Goal: Check status: Check status

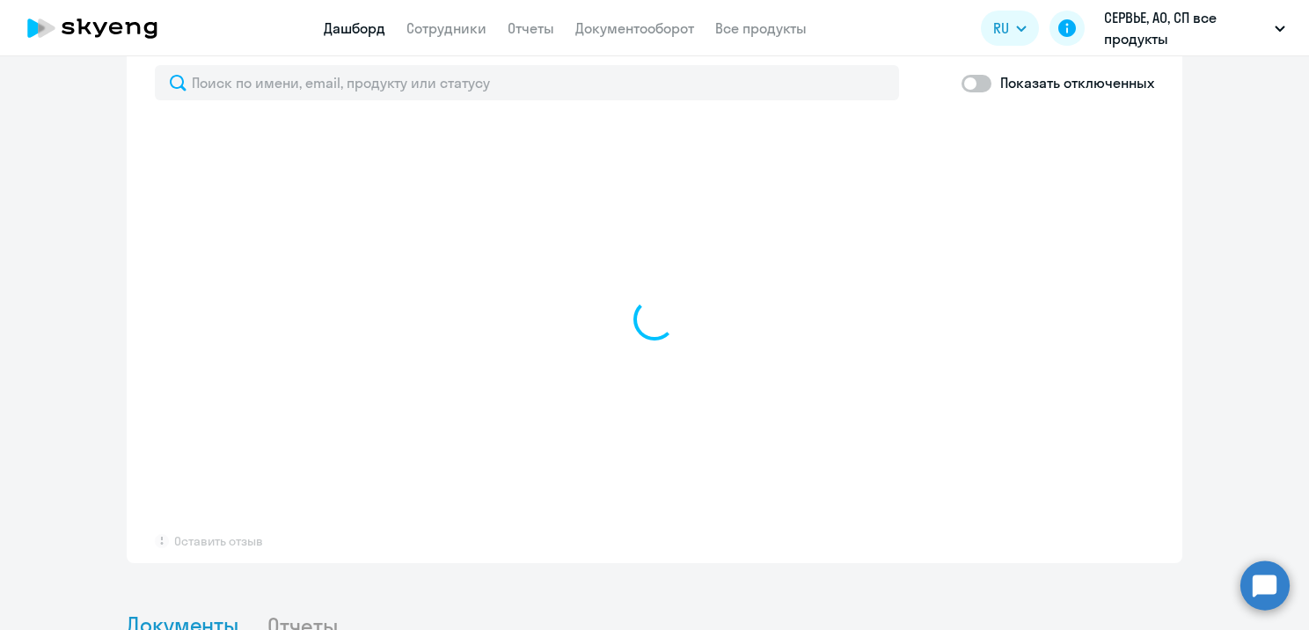
scroll to position [1056, 0]
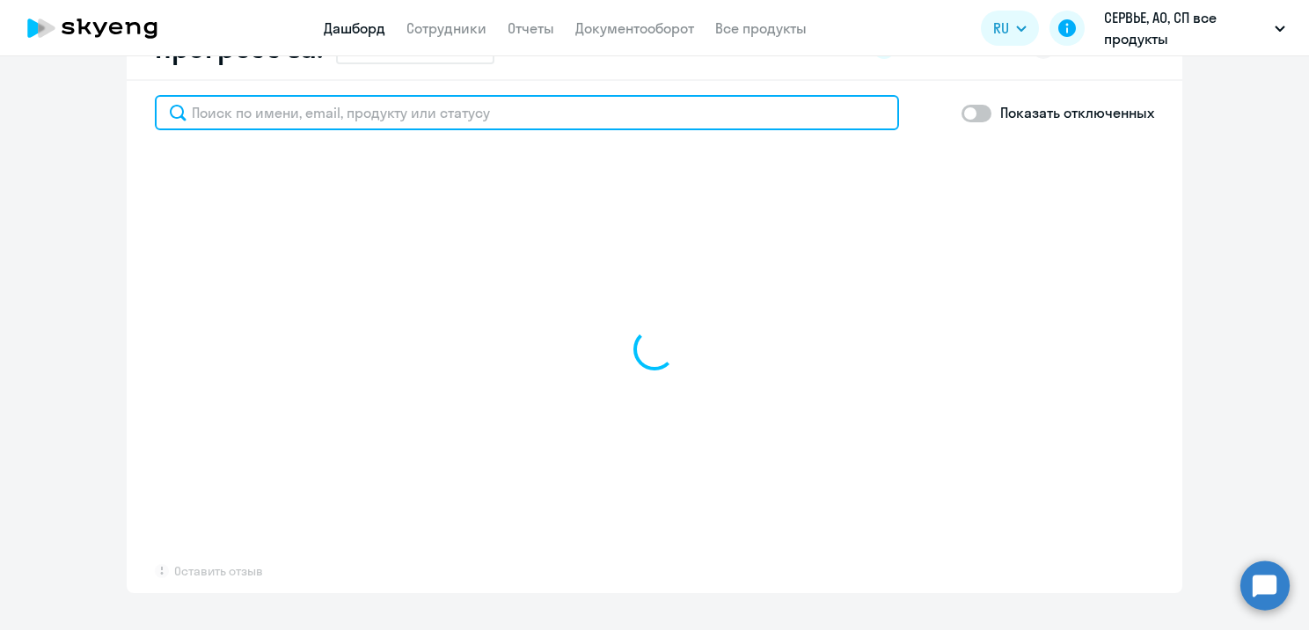
click at [355, 121] on input "text" at bounding box center [527, 112] width 744 height 35
paste input "[PERSON_NAME]"
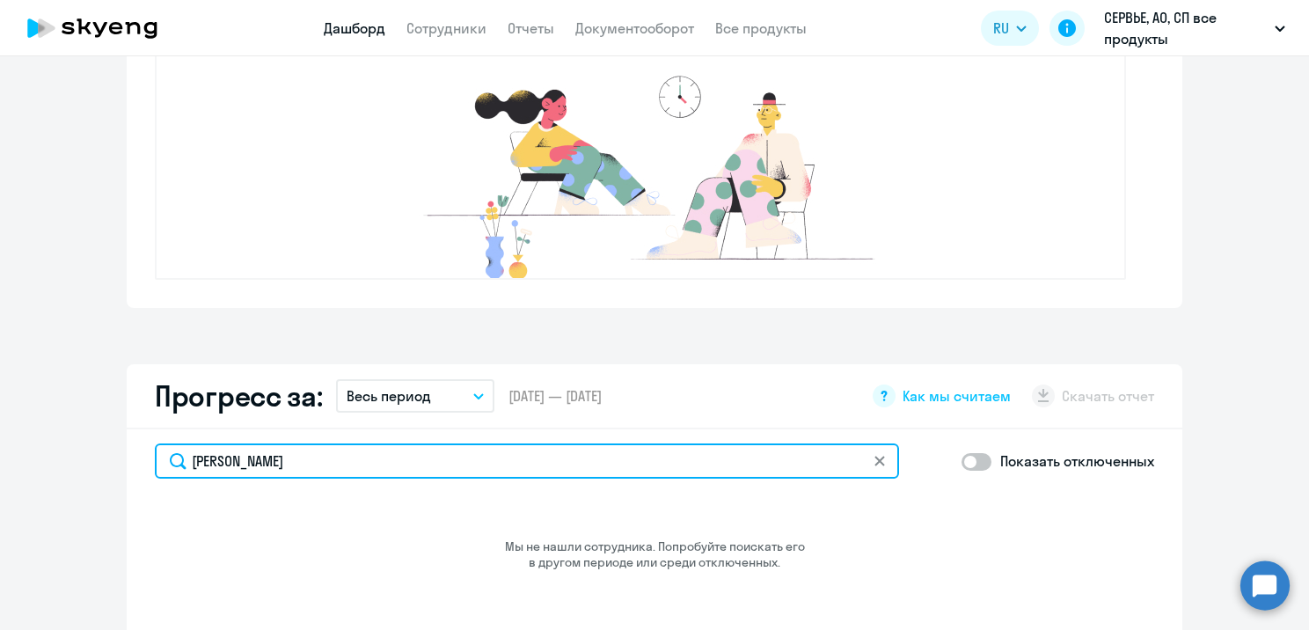
scroll to position [656, 0]
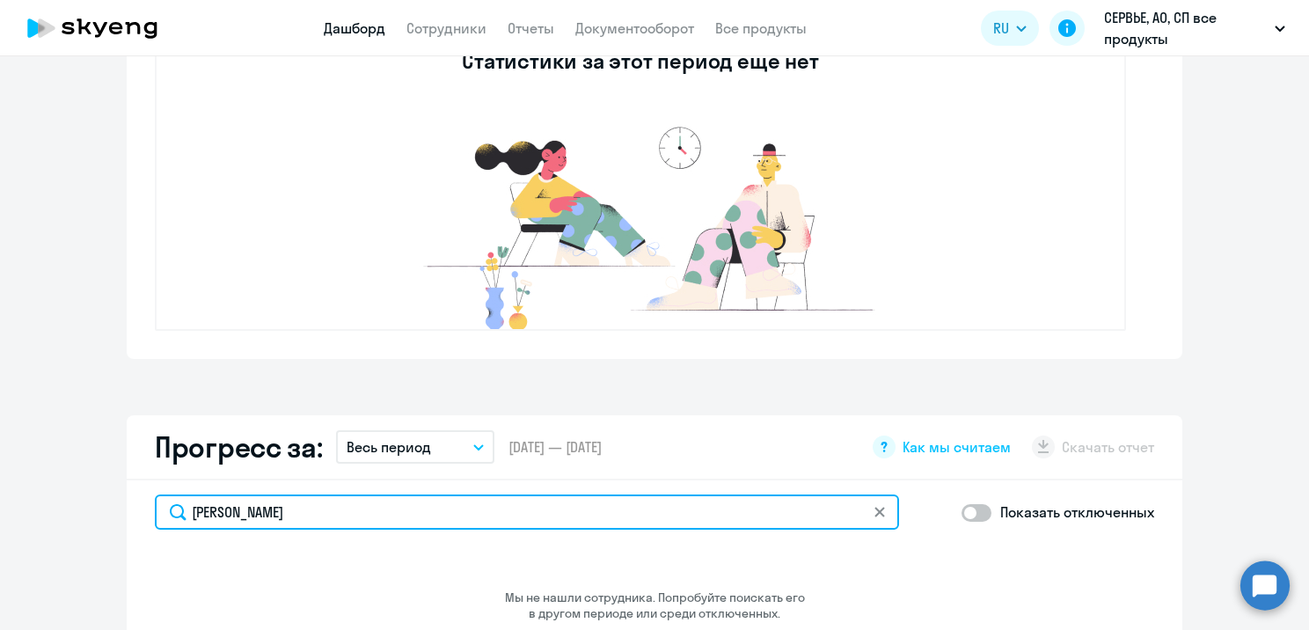
drag, startPoint x: 399, startPoint y: 515, endPoint x: 253, endPoint y: 516, distance: 146.1
click at [253, 516] on input "[PERSON_NAME]" at bounding box center [527, 511] width 744 height 35
type input "[PERSON_NAME]"
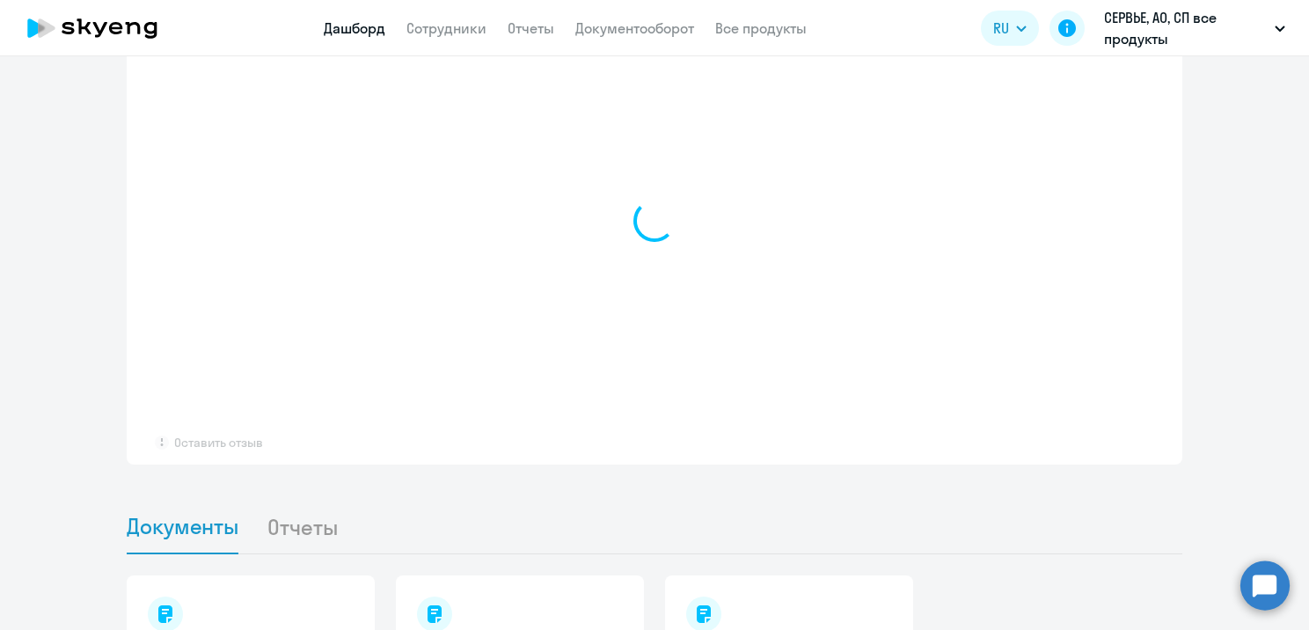
select select "30"
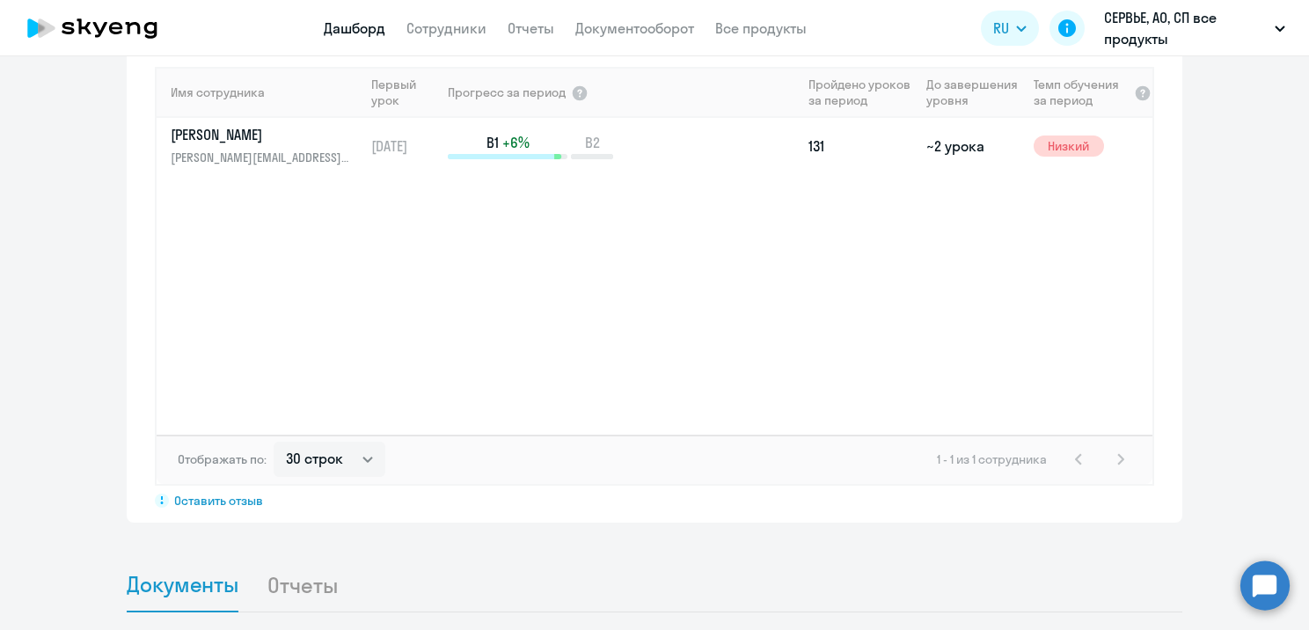
scroll to position [1103, 0]
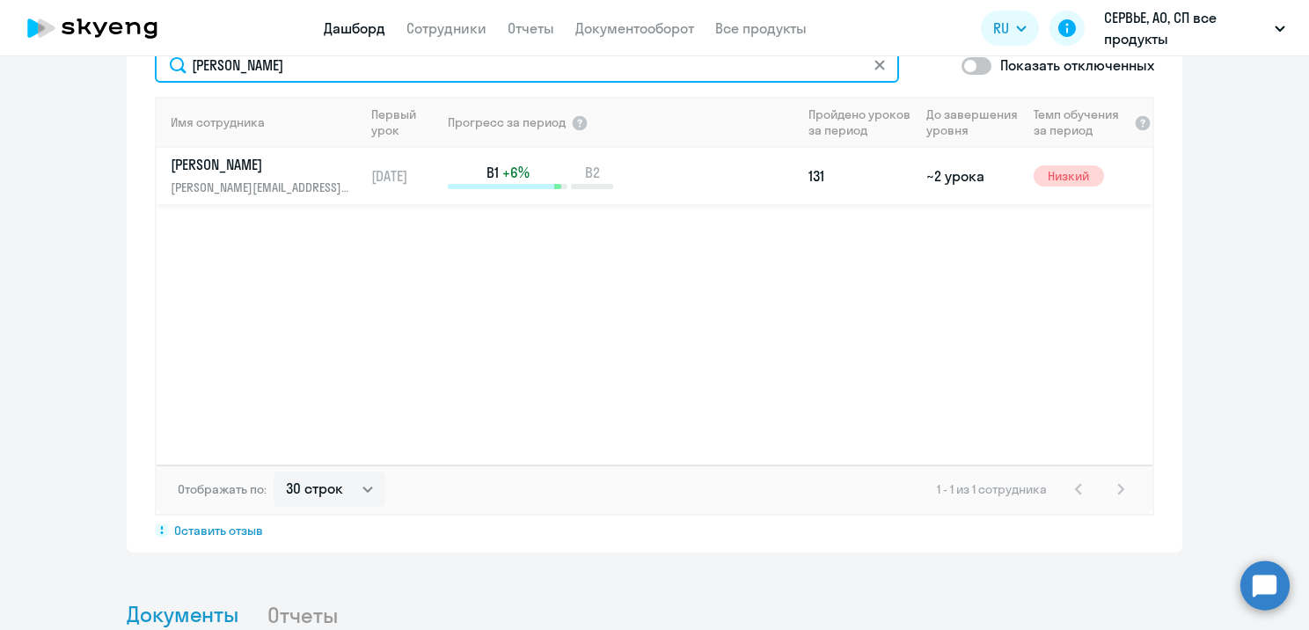
type input "[PERSON_NAME]"
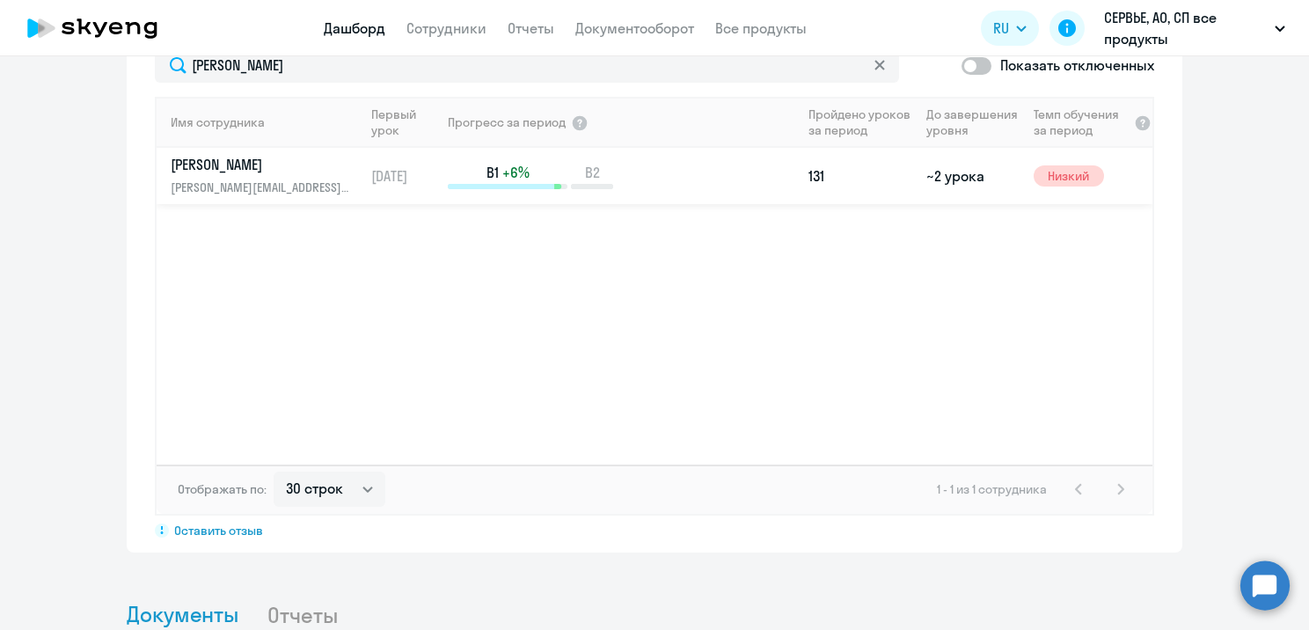
click at [252, 165] on p "[PERSON_NAME]" at bounding box center [261, 164] width 181 height 19
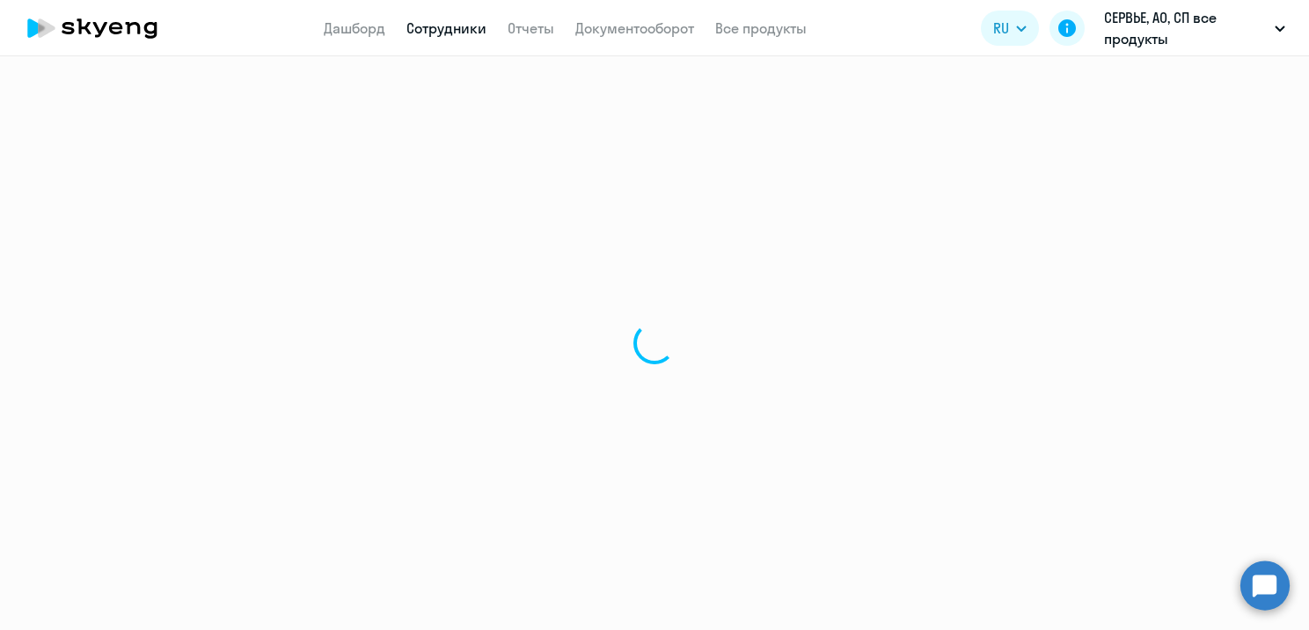
click at [299, 194] on div at bounding box center [654, 343] width 1309 height 574
select select "english"
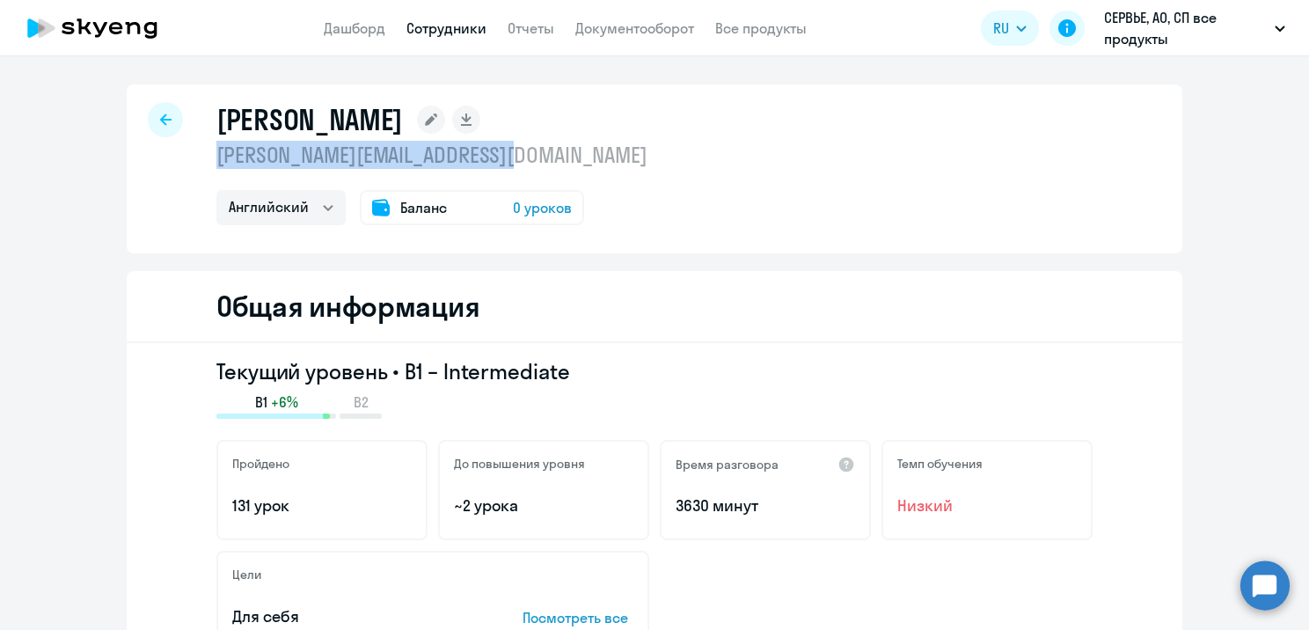
drag, startPoint x: 549, startPoint y: 153, endPoint x: 194, endPoint y: 155, distance: 354.5
click at [194, 155] on div "[PERSON_NAME] [PERSON_NAME][EMAIL_ADDRESS][DOMAIN_NAME] Английский Остальные Ба…" at bounding box center [655, 168] width 1056 height 169
copy p "[PERSON_NAME][EMAIL_ADDRESS][DOMAIN_NAME]"
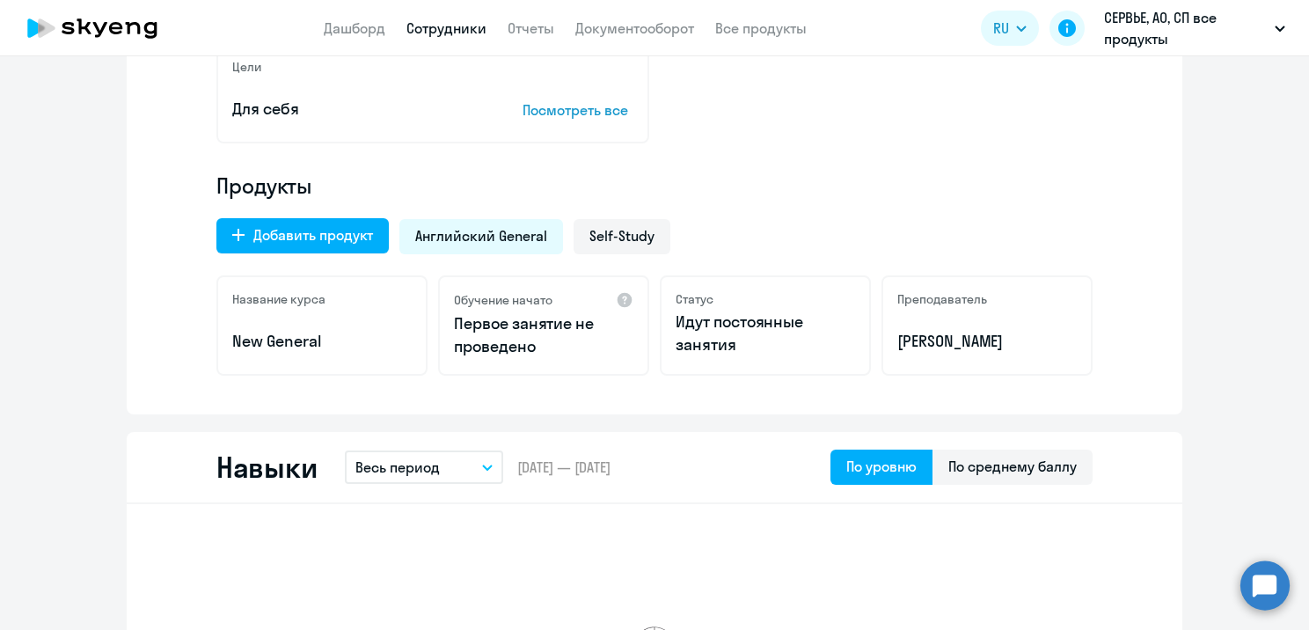
scroll to position [528, 0]
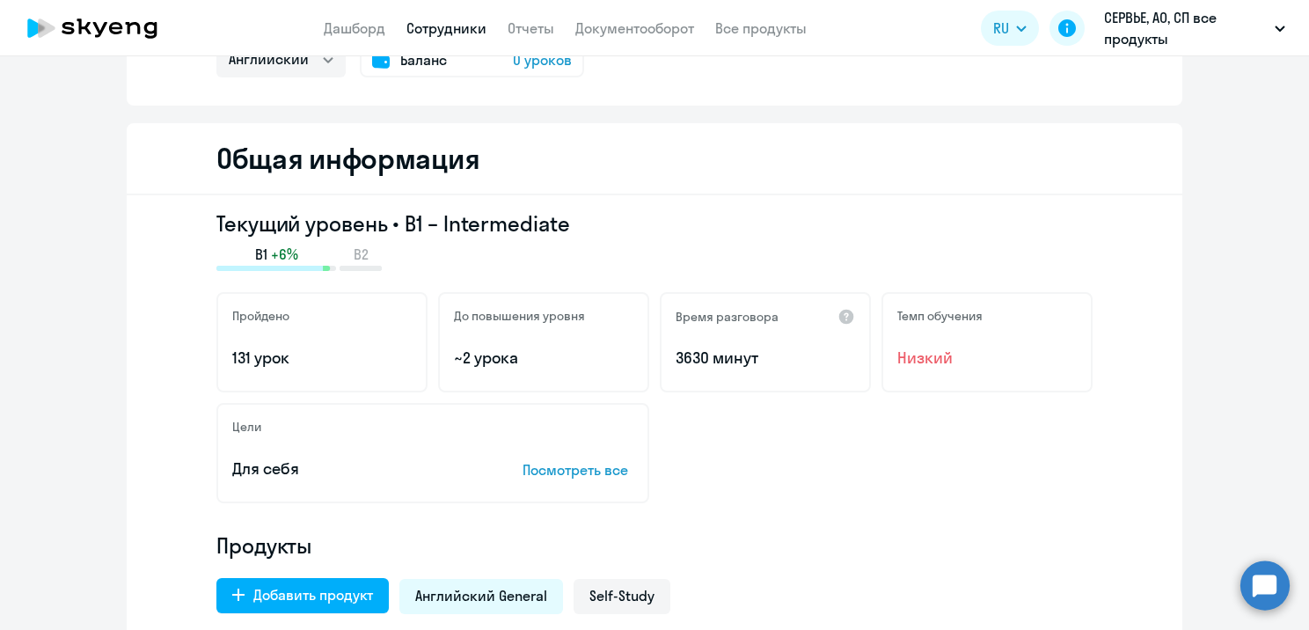
scroll to position [0, 0]
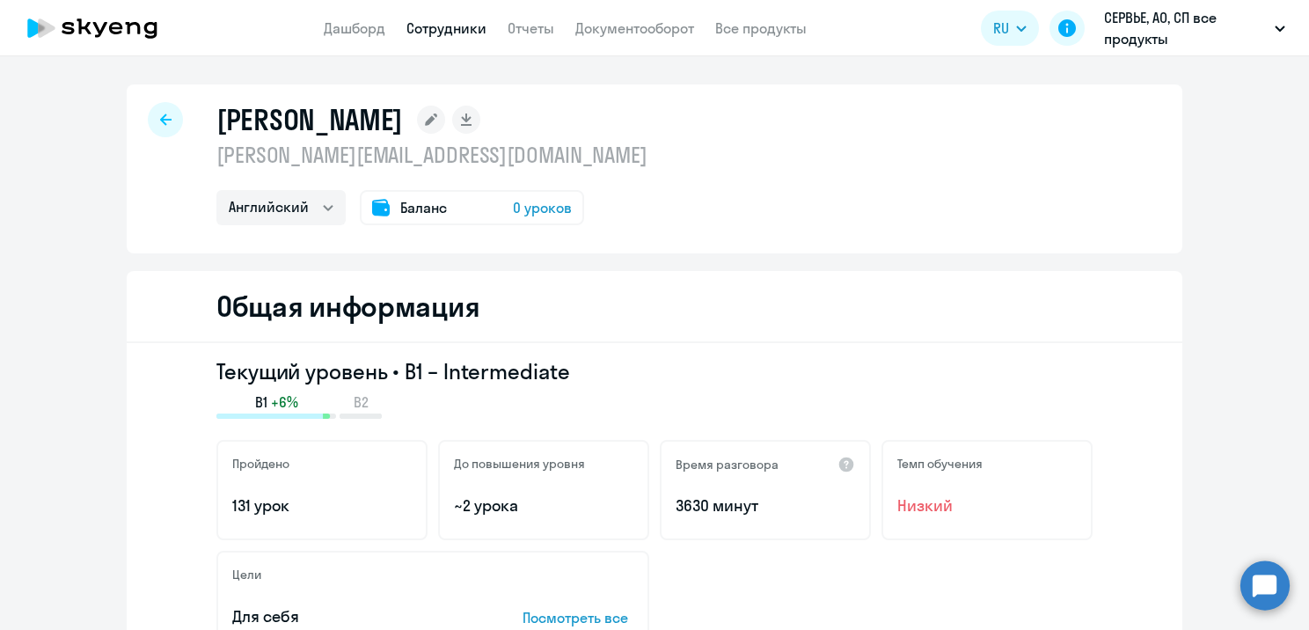
click at [166, 140] on div "[PERSON_NAME] [PERSON_NAME][EMAIL_ADDRESS][DOMAIN_NAME] Английский Остальные Ба…" at bounding box center [655, 168] width 1056 height 169
click at [172, 121] on div at bounding box center [165, 119] width 35 height 35
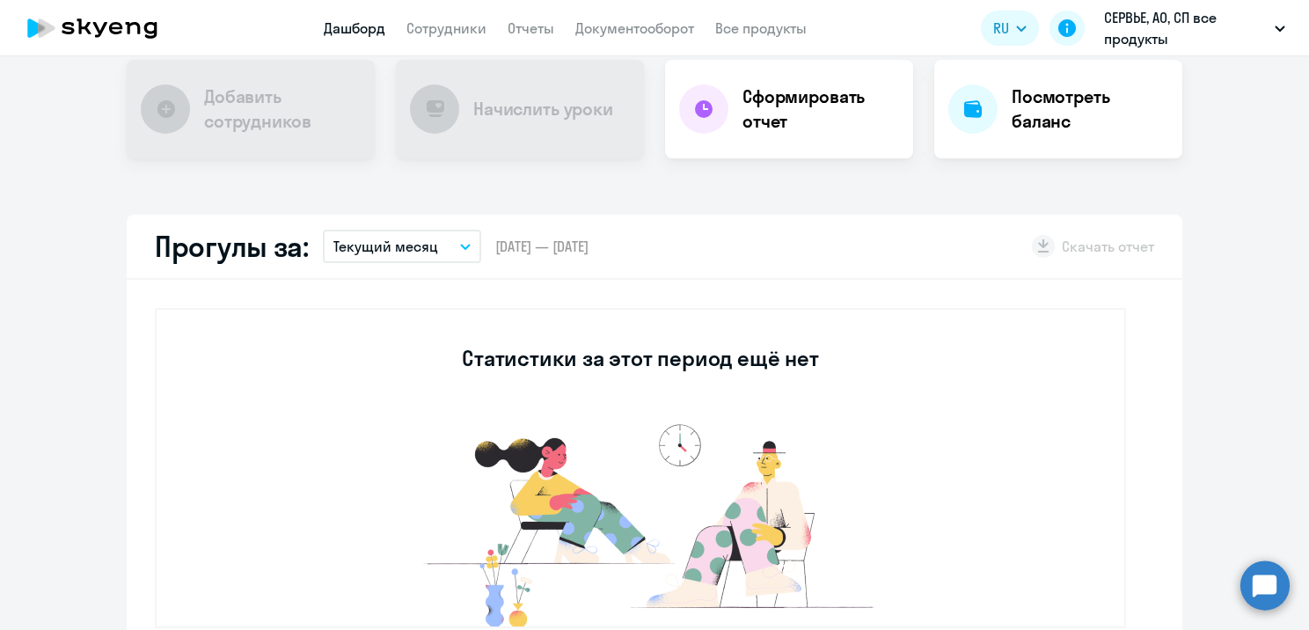
scroll to position [440, 0]
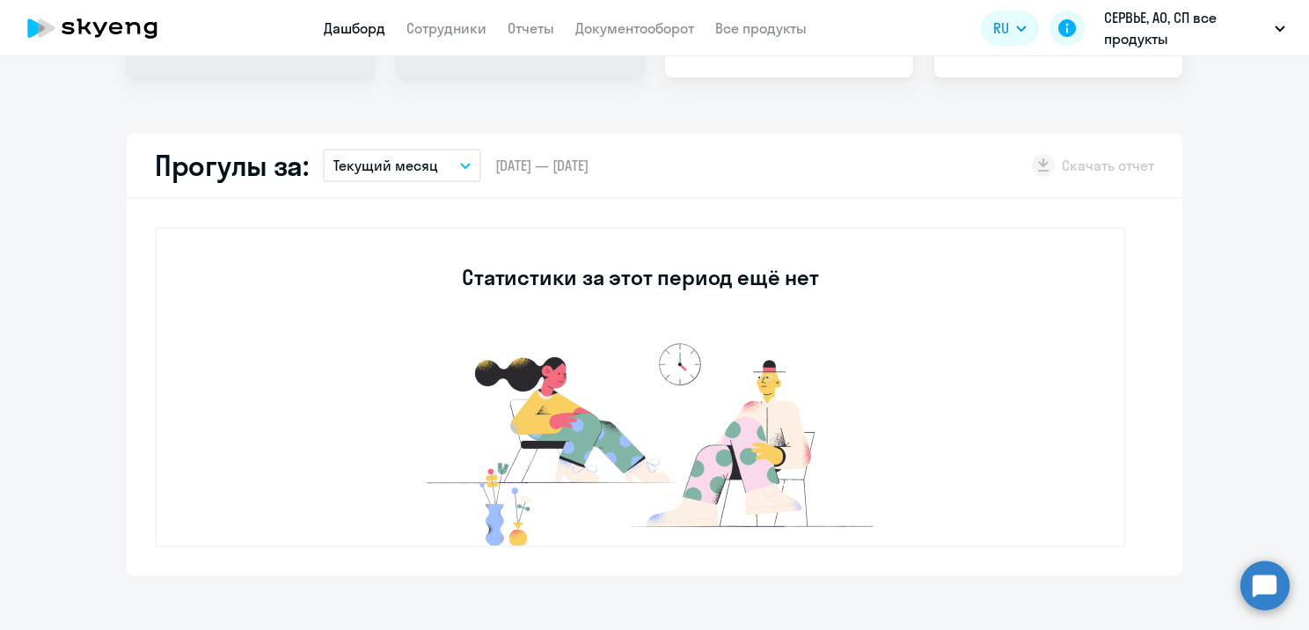
click at [413, 155] on p "Текущий месяц" at bounding box center [385, 165] width 105 height 21
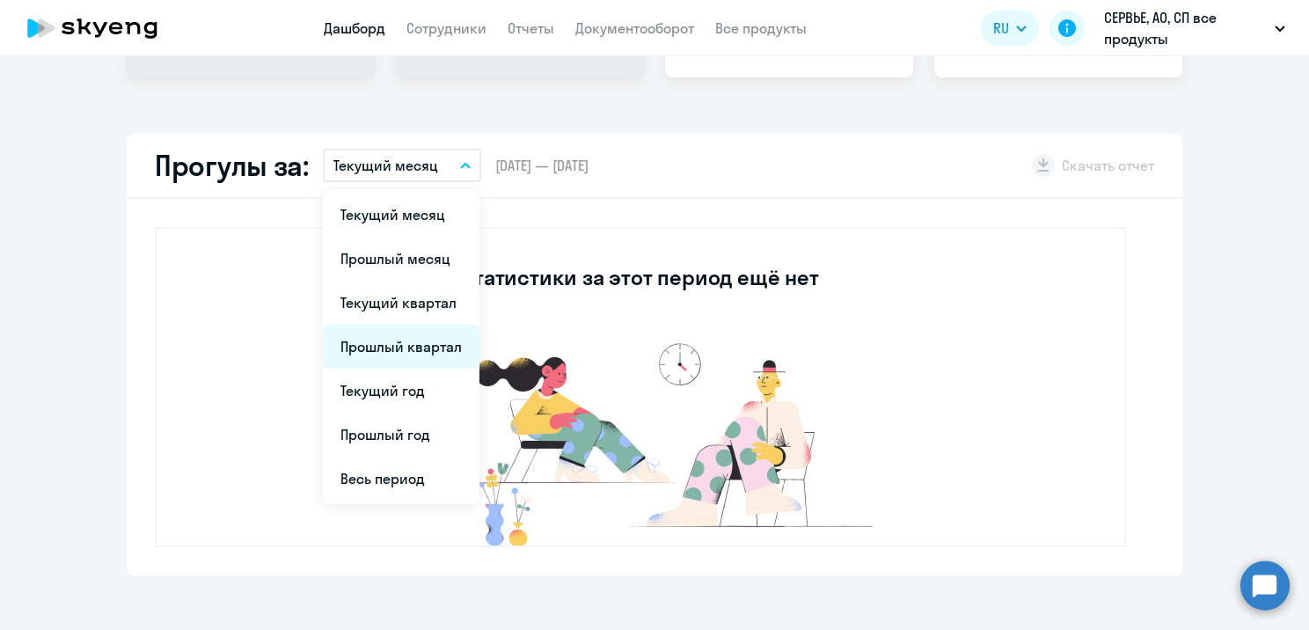
click at [400, 357] on li "Прошлый квартал" at bounding box center [401, 347] width 157 height 44
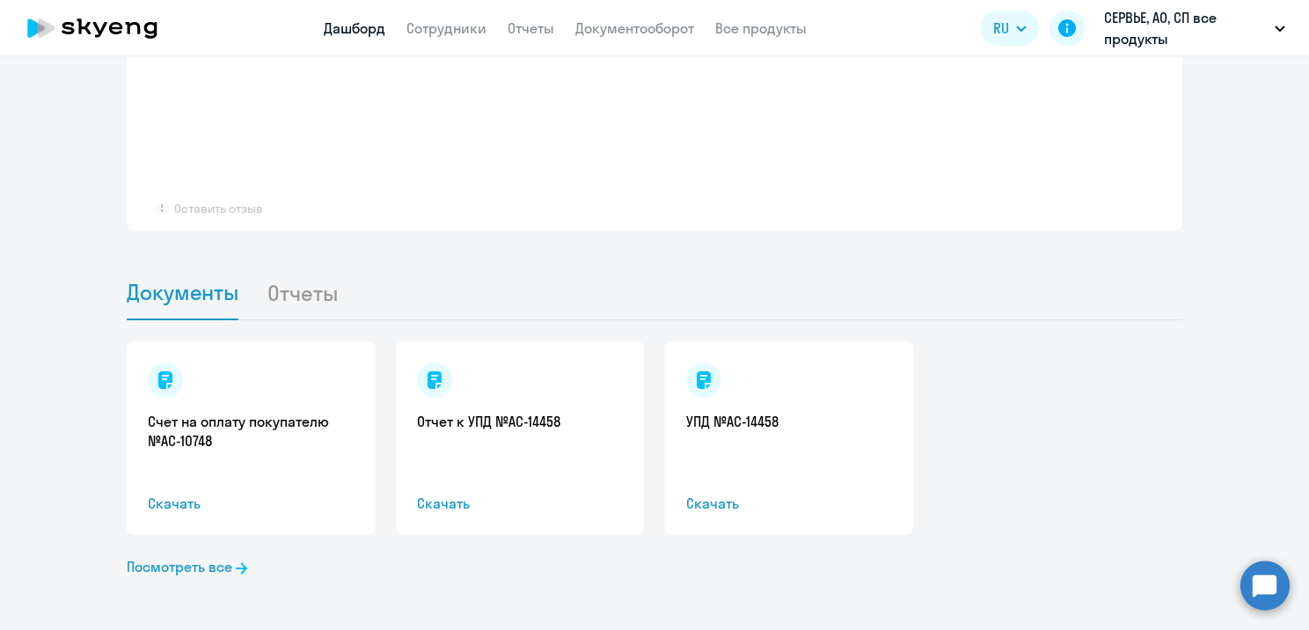
scroll to position [1420, 0]
click at [292, 293] on li "Отчеты" at bounding box center [316, 291] width 99 height 54
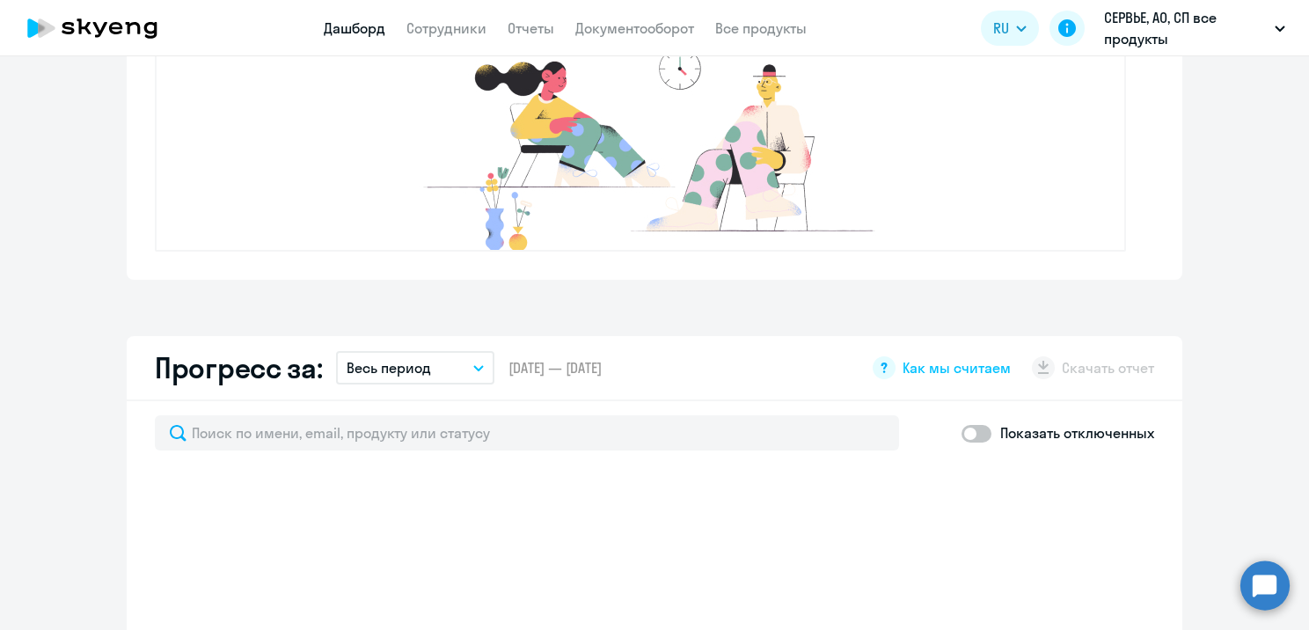
scroll to position [716, 0]
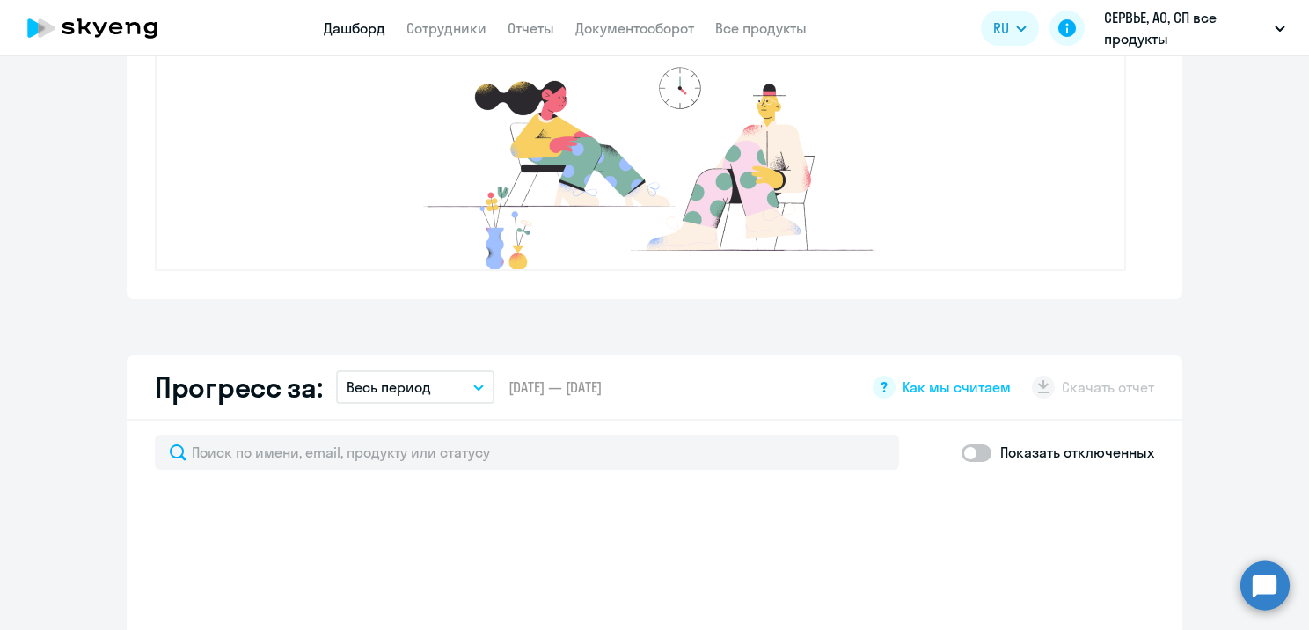
click at [968, 457] on span at bounding box center [977, 453] width 30 height 18
click at [962, 453] on input "checkbox" at bounding box center [961, 452] width 1 height 1
checkbox input "true"
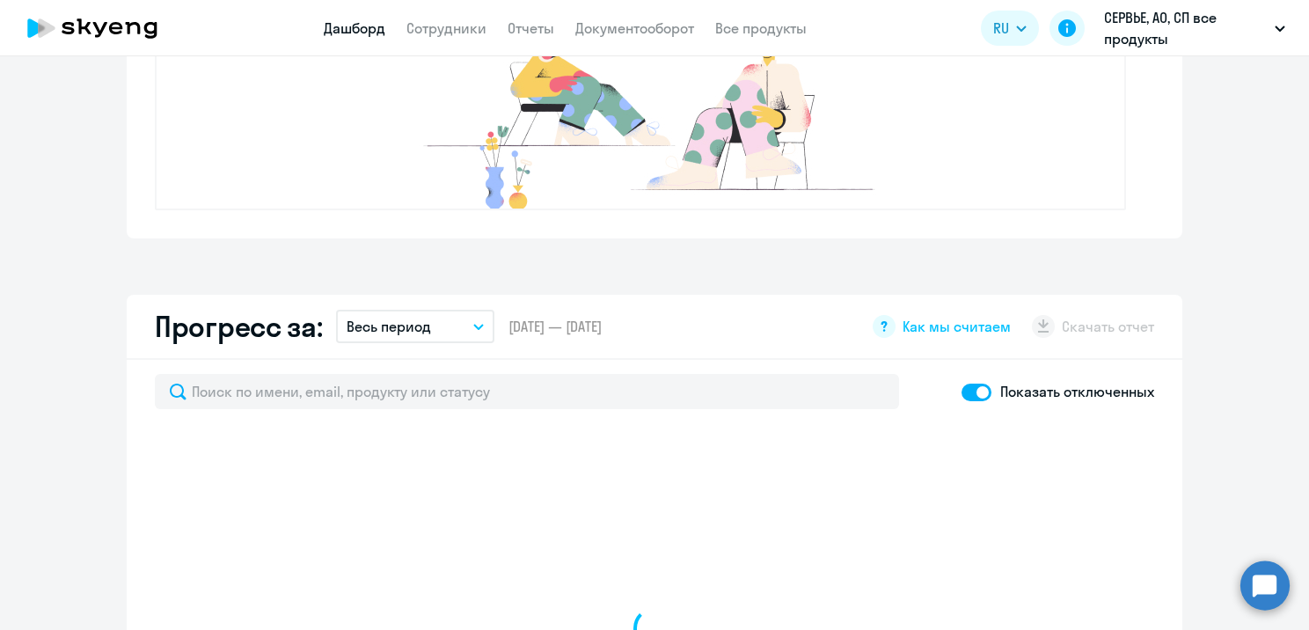
scroll to position [1068, 0]
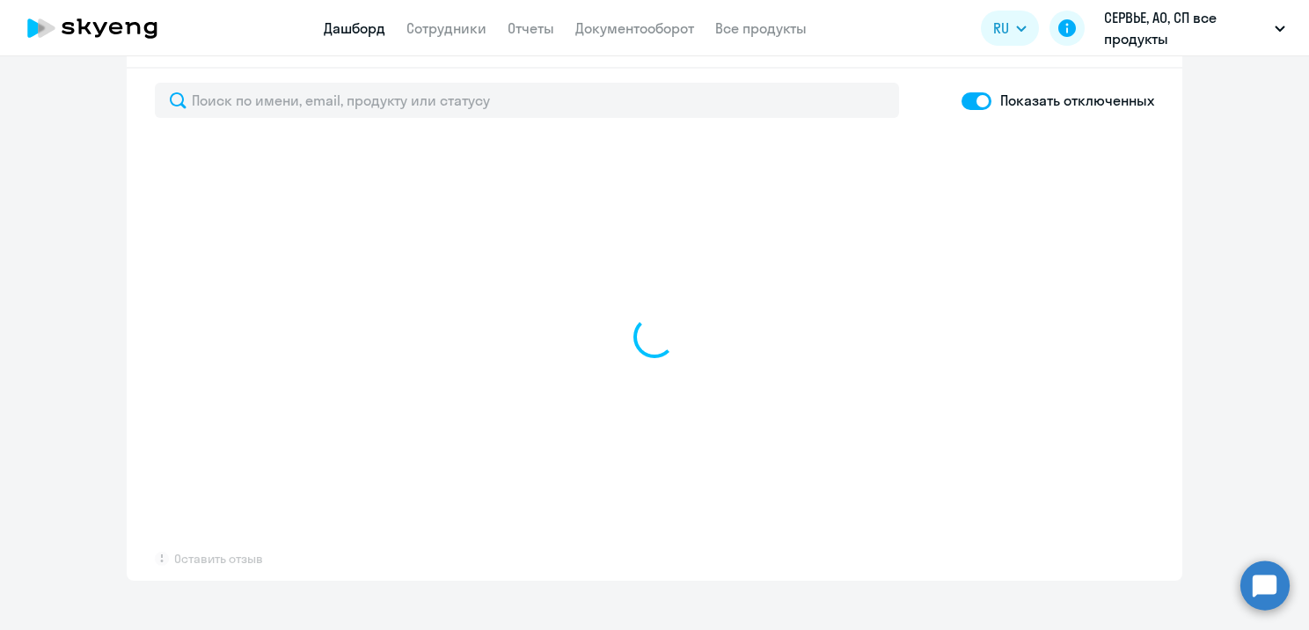
select select "30"
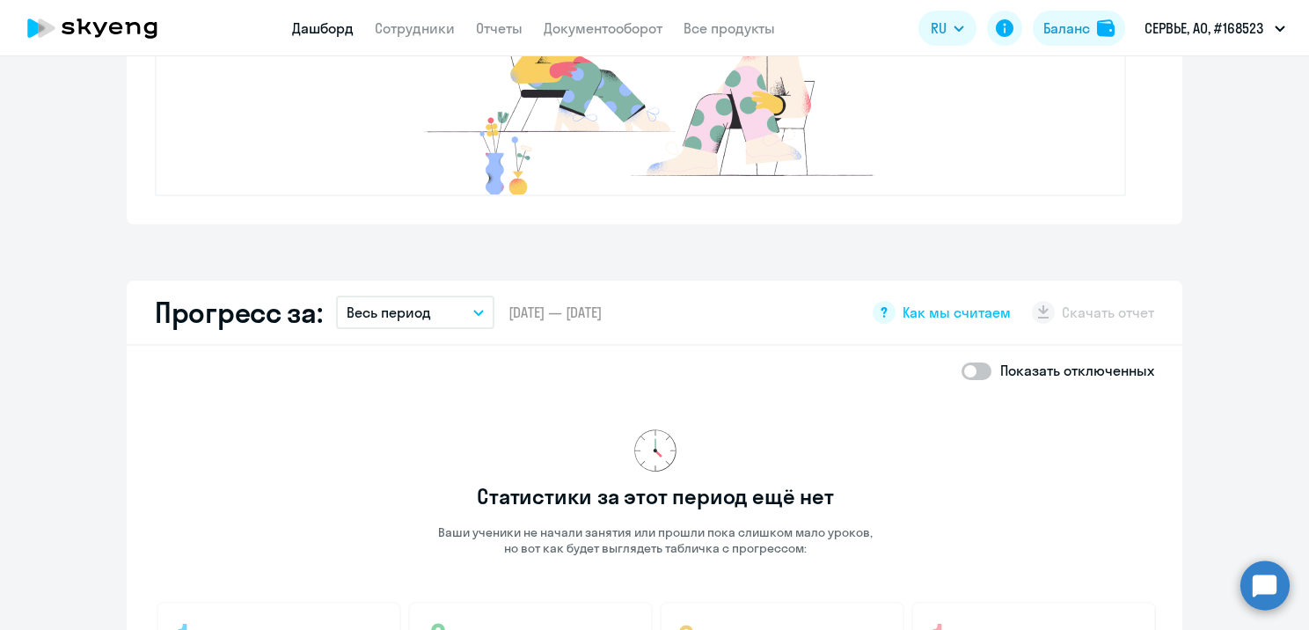
scroll to position [792, 0]
click at [971, 370] on span at bounding box center [977, 371] width 30 height 18
click at [962, 370] on input "checkbox" at bounding box center [961, 370] width 1 height 1
checkbox input "true"
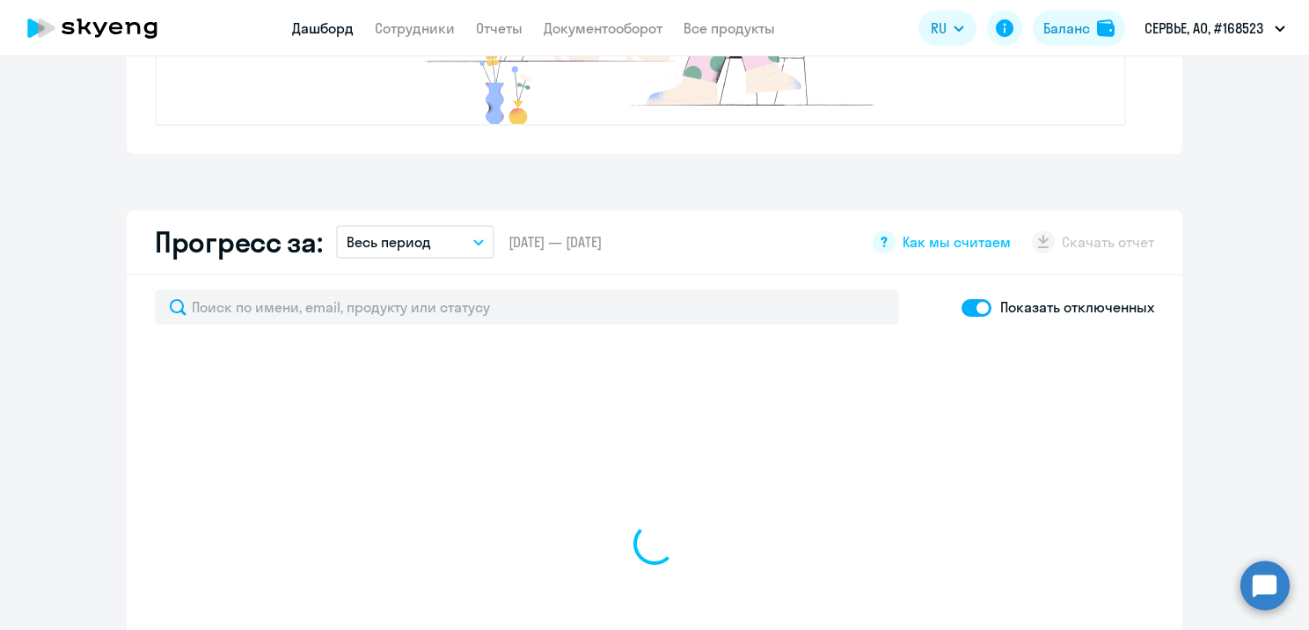
scroll to position [968, 0]
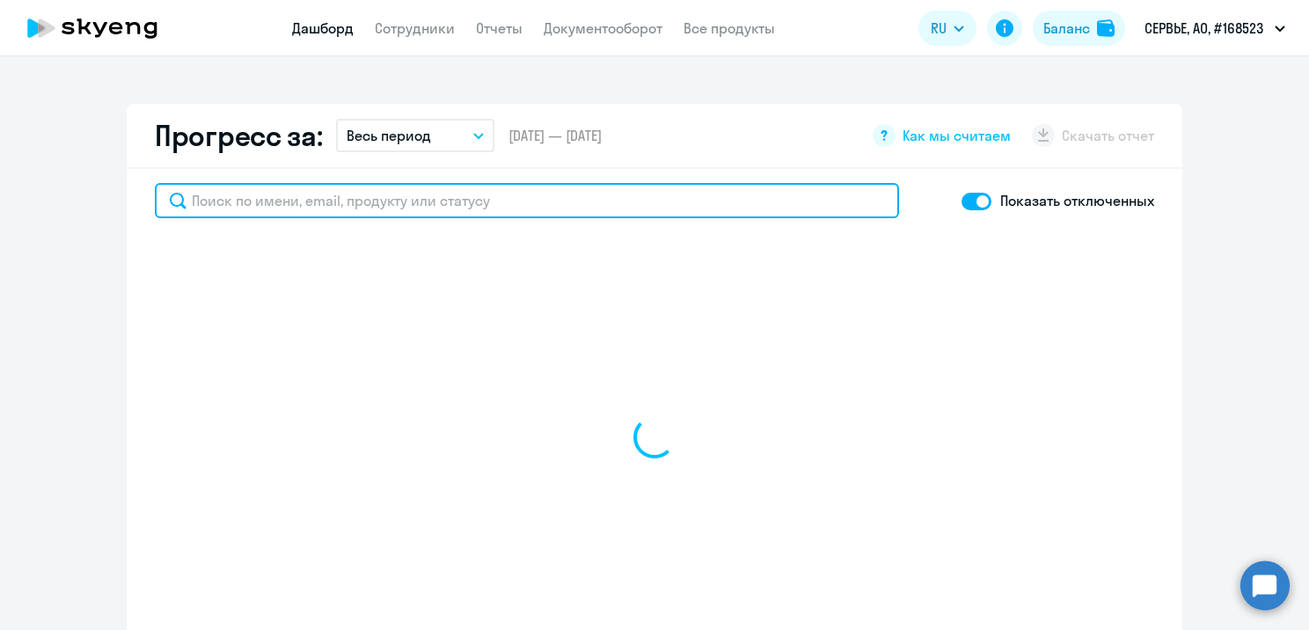
click at [393, 209] on input "text" at bounding box center [527, 200] width 744 height 35
paste input "[PERSON_NAME][EMAIL_ADDRESS][DOMAIN_NAME]"
type input "[PERSON_NAME][EMAIL_ADDRESS][DOMAIN_NAME]"
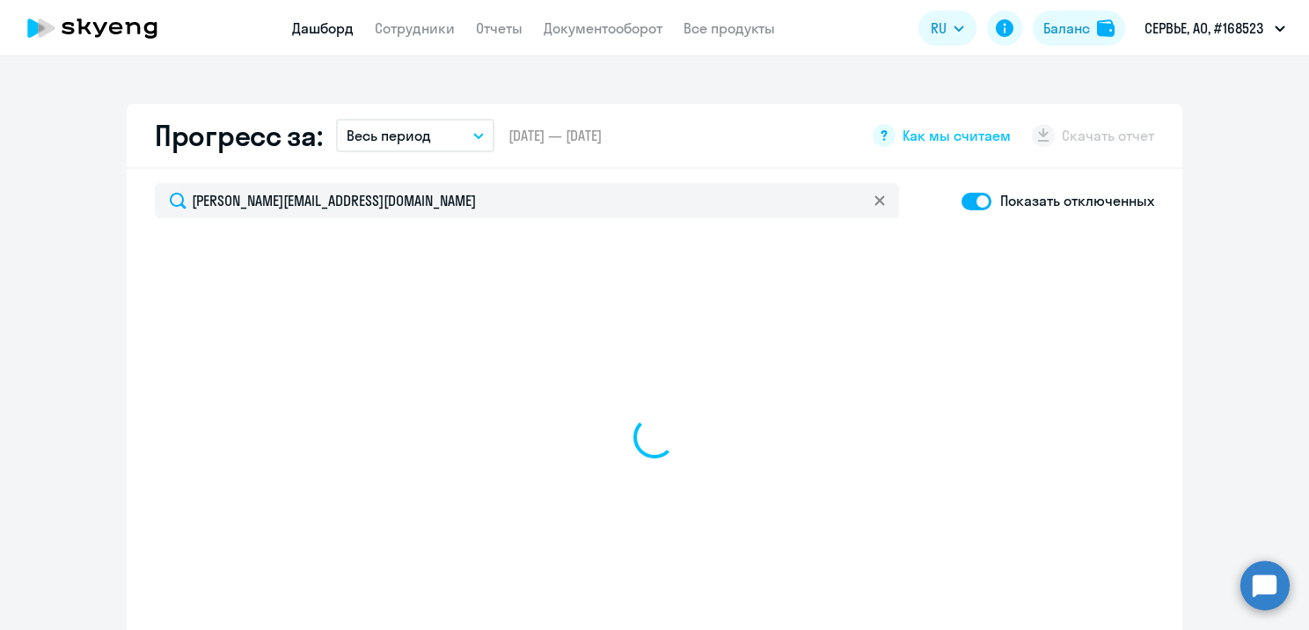
click at [732, 251] on div at bounding box center [654, 438] width 999 height 412
select select "30"
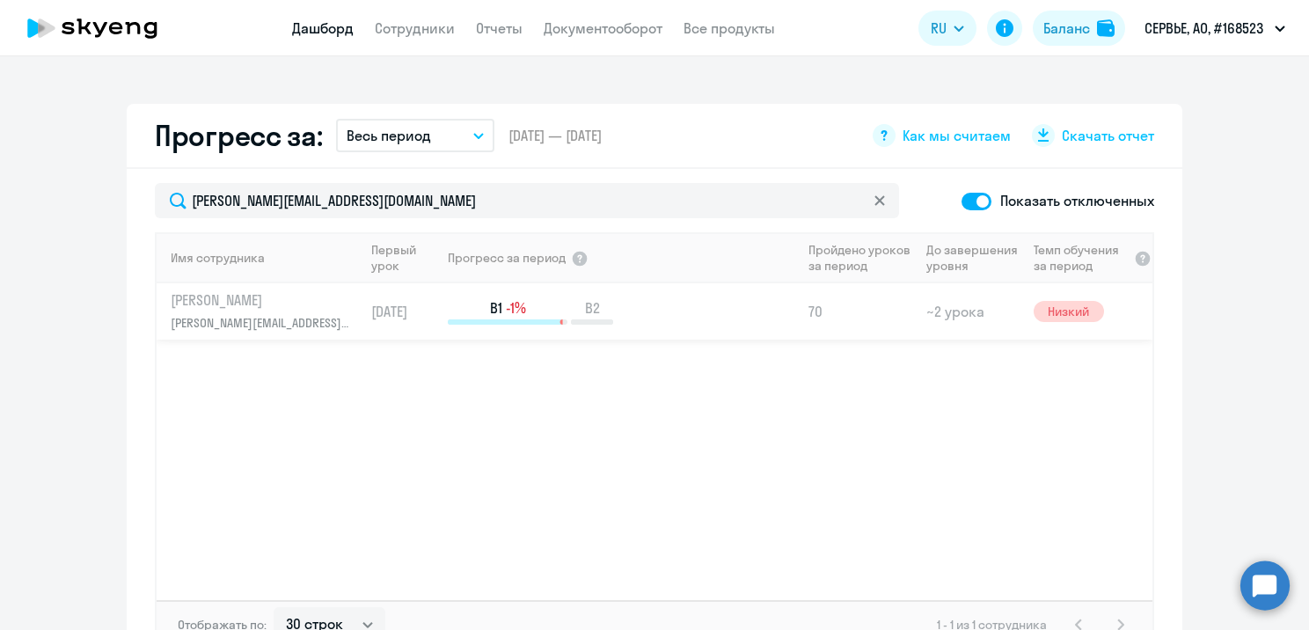
click at [659, 333] on td "B1 -1% B2" at bounding box center [623, 311] width 355 height 56
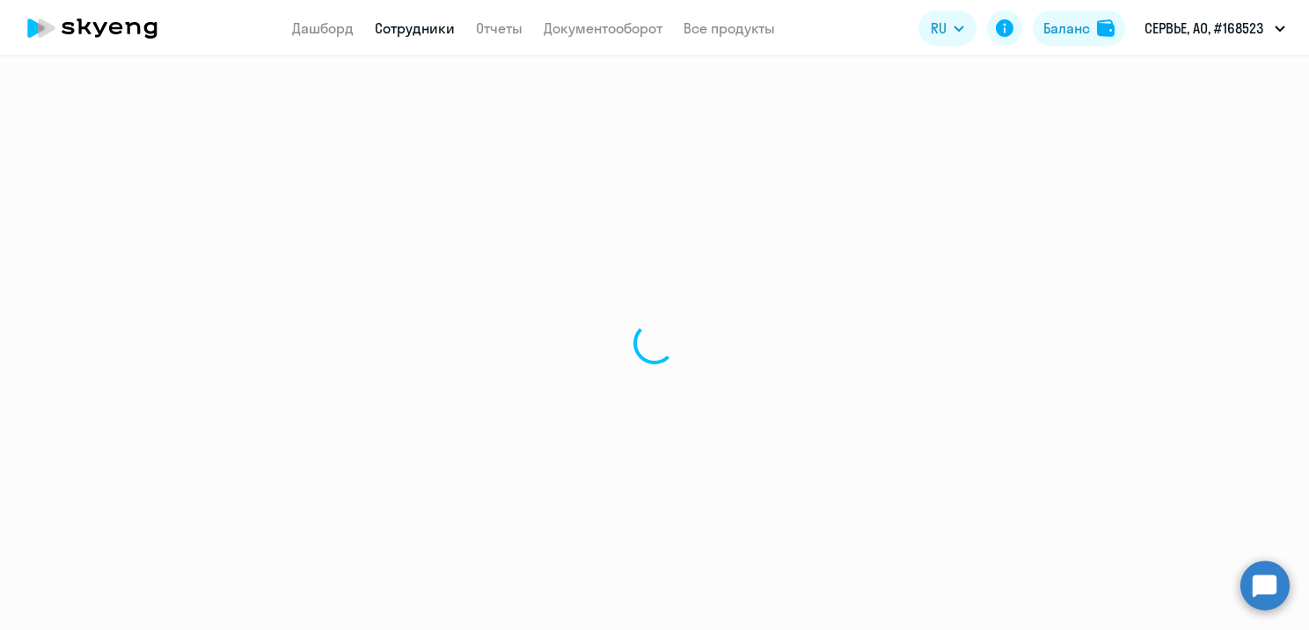
select select "english"
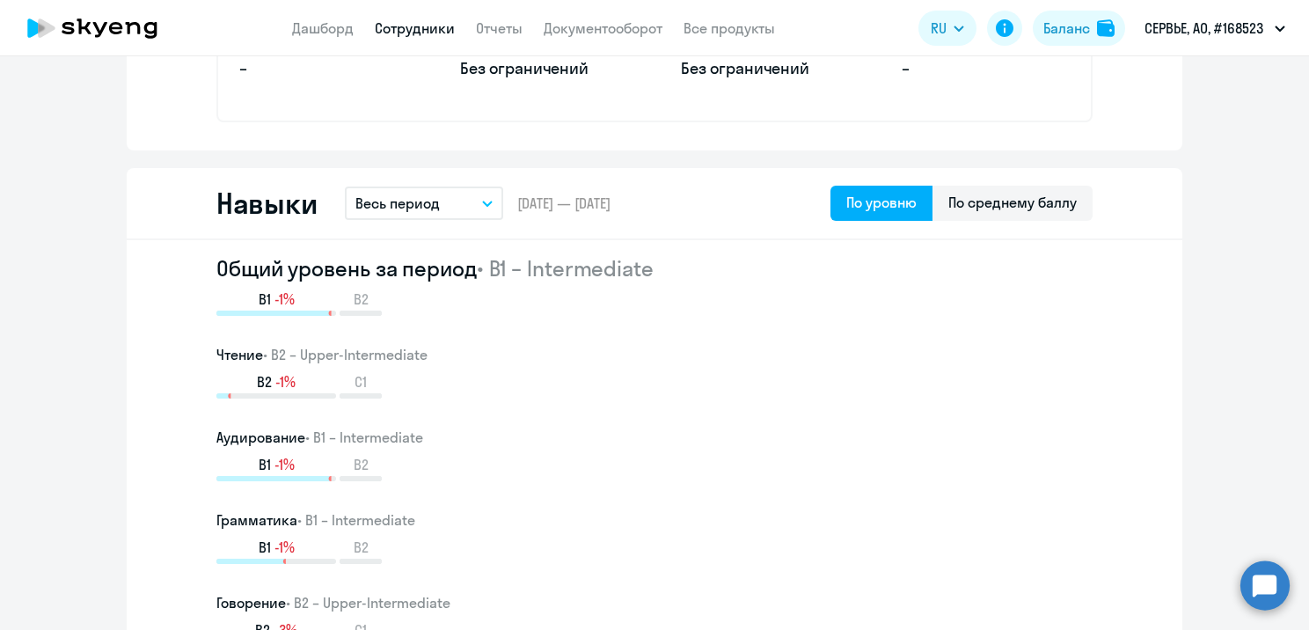
scroll to position [704, 0]
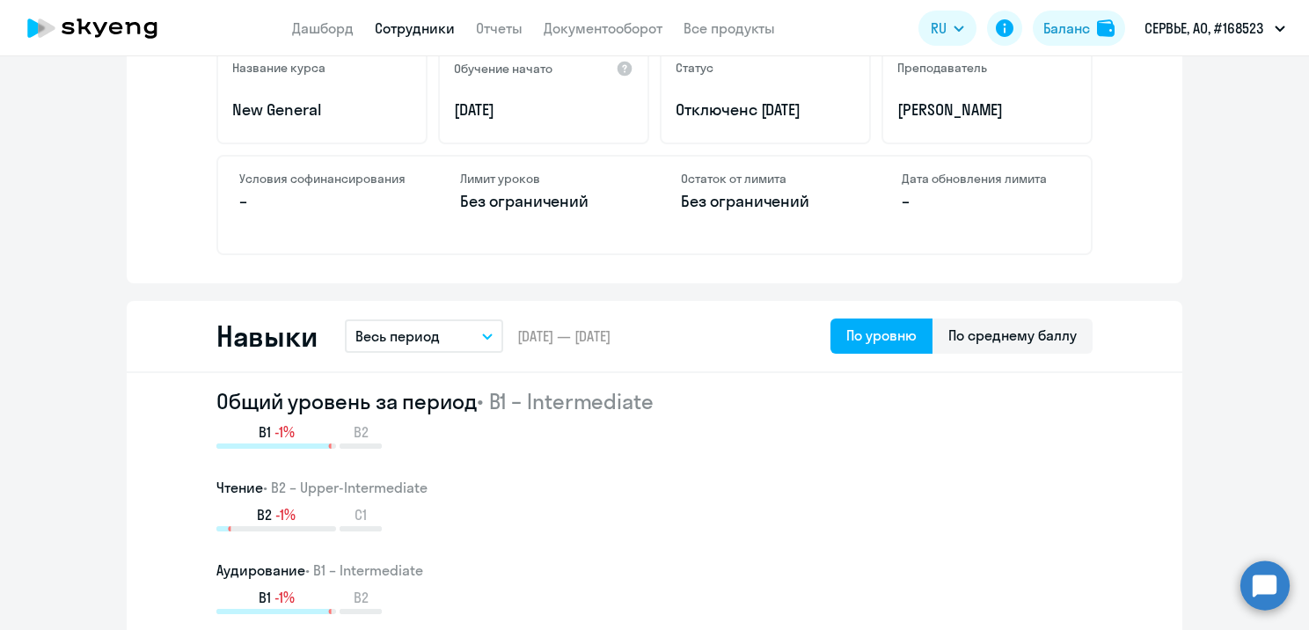
click at [482, 333] on icon "button" at bounding box center [487, 336] width 11 height 6
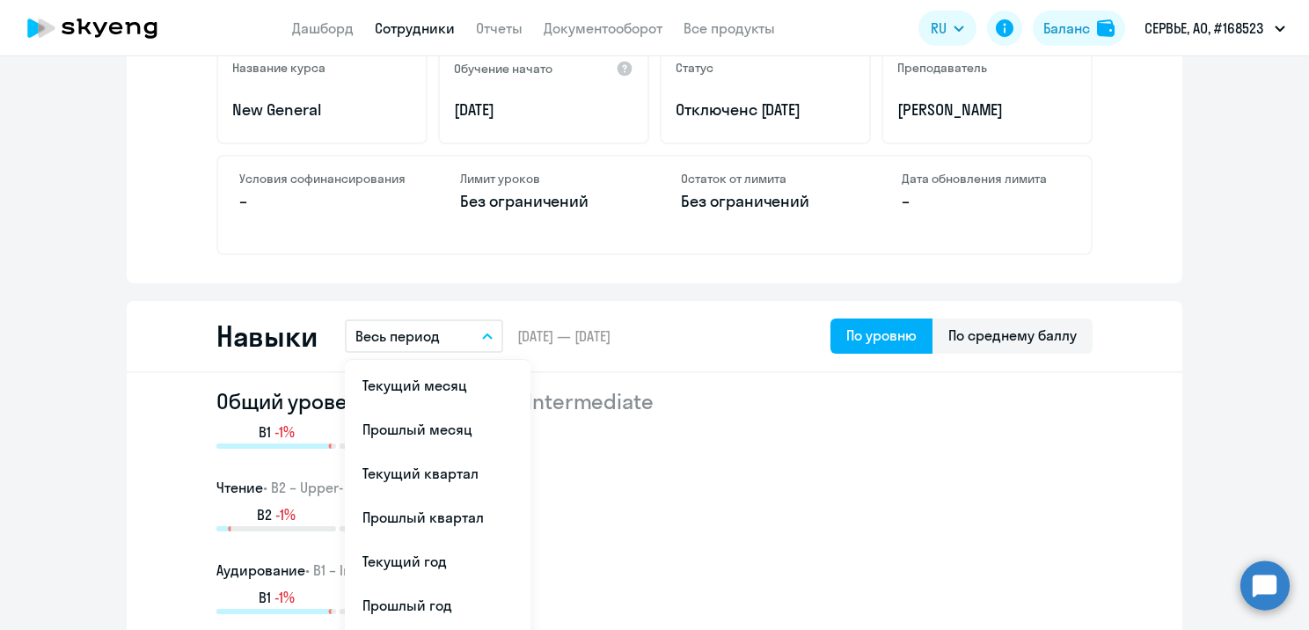
click at [478, 332] on button "Весь период" at bounding box center [424, 335] width 158 height 33
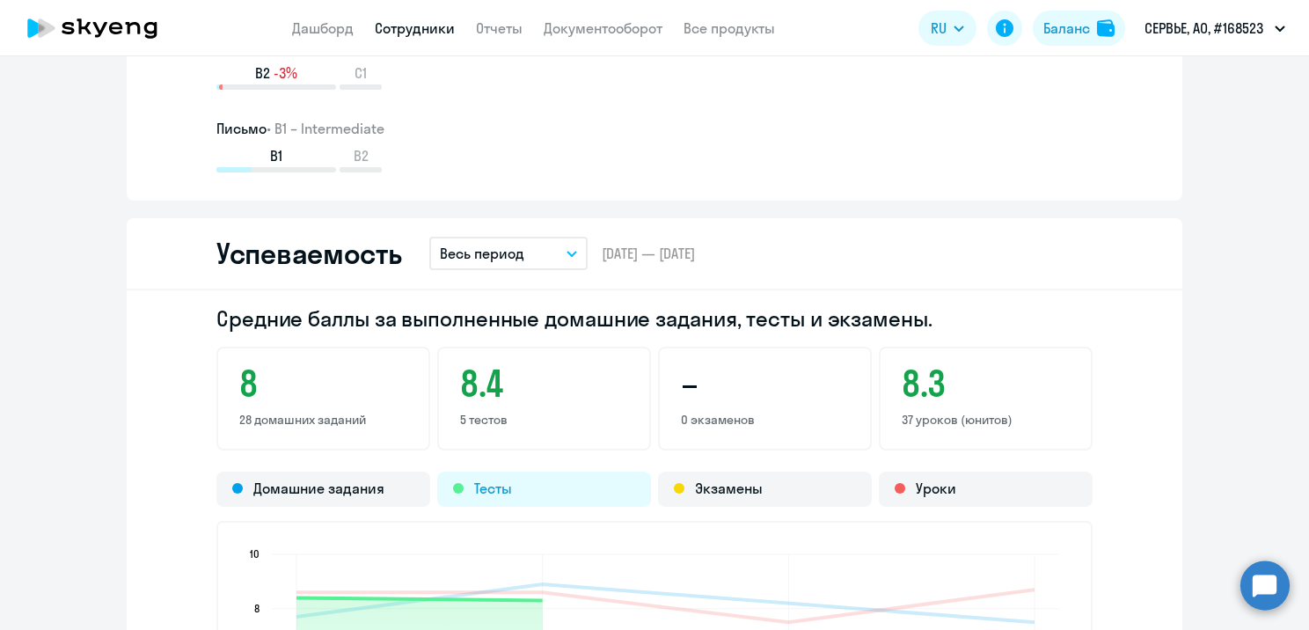
scroll to position [1496, 0]
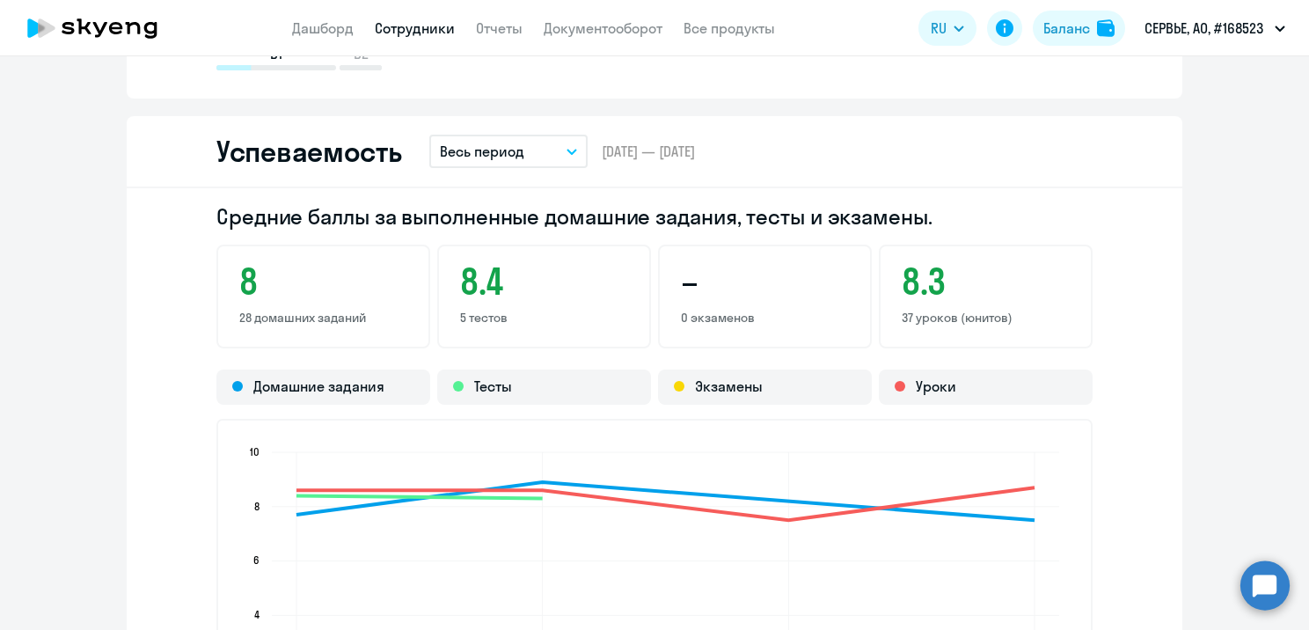
click at [528, 145] on button "Весь период" at bounding box center [508, 151] width 158 height 33
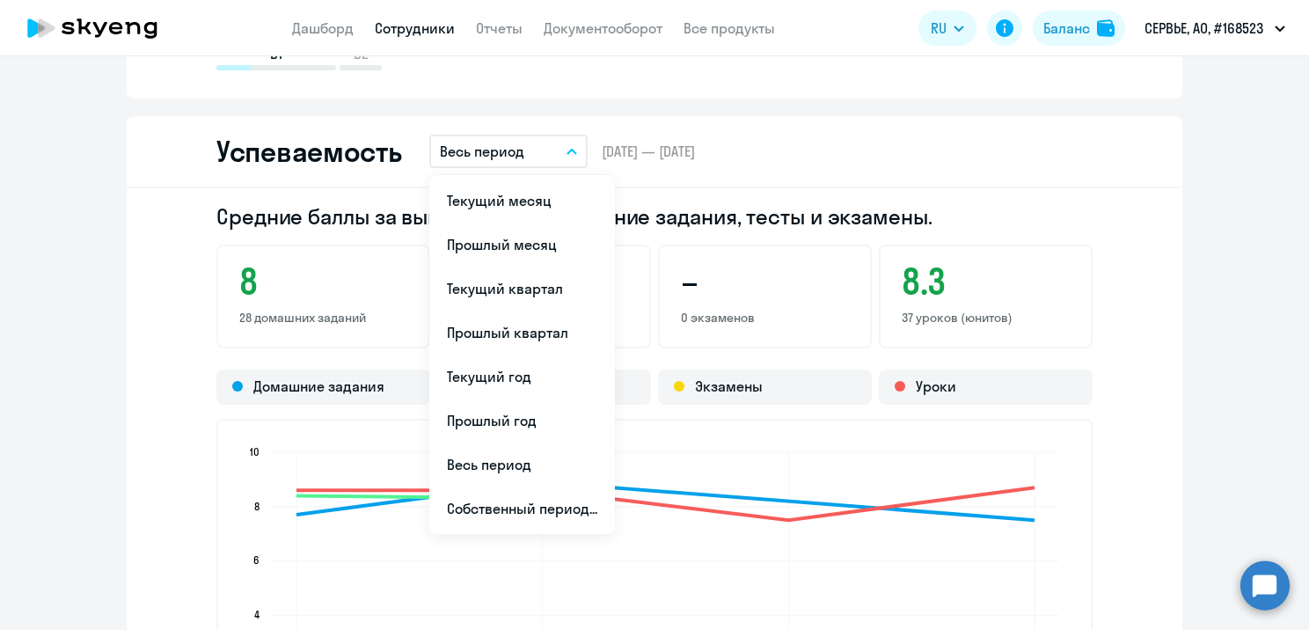
click at [528, 145] on button "Весь период" at bounding box center [508, 151] width 158 height 33
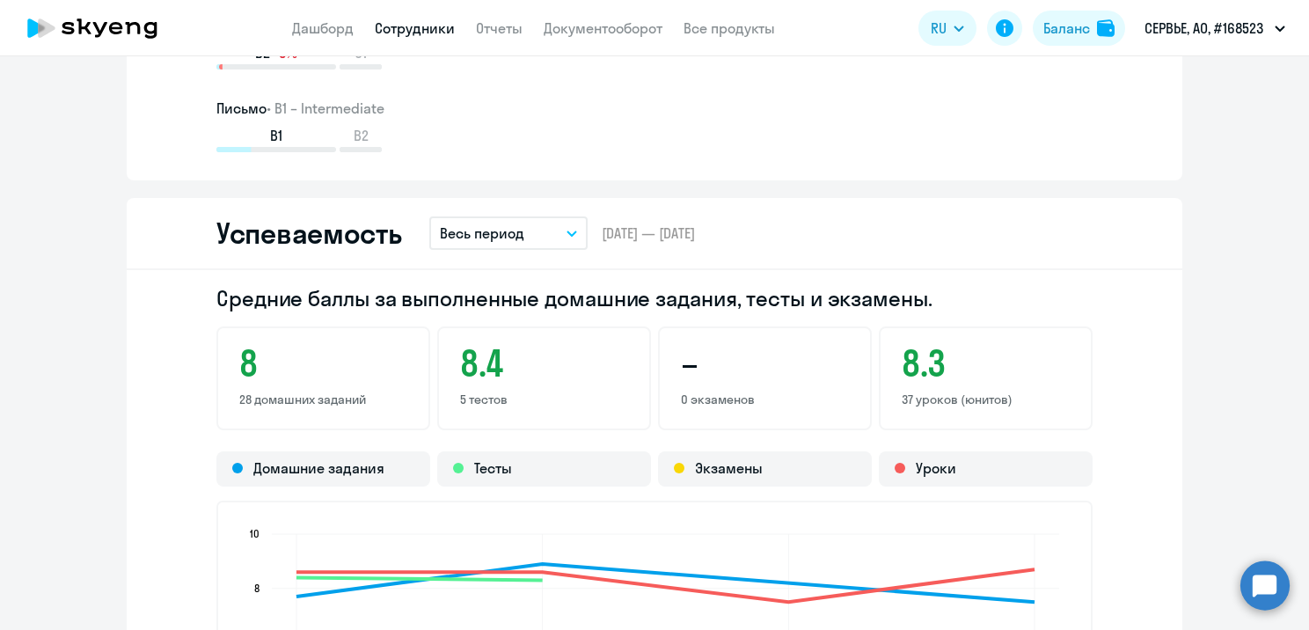
scroll to position [1408, 0]
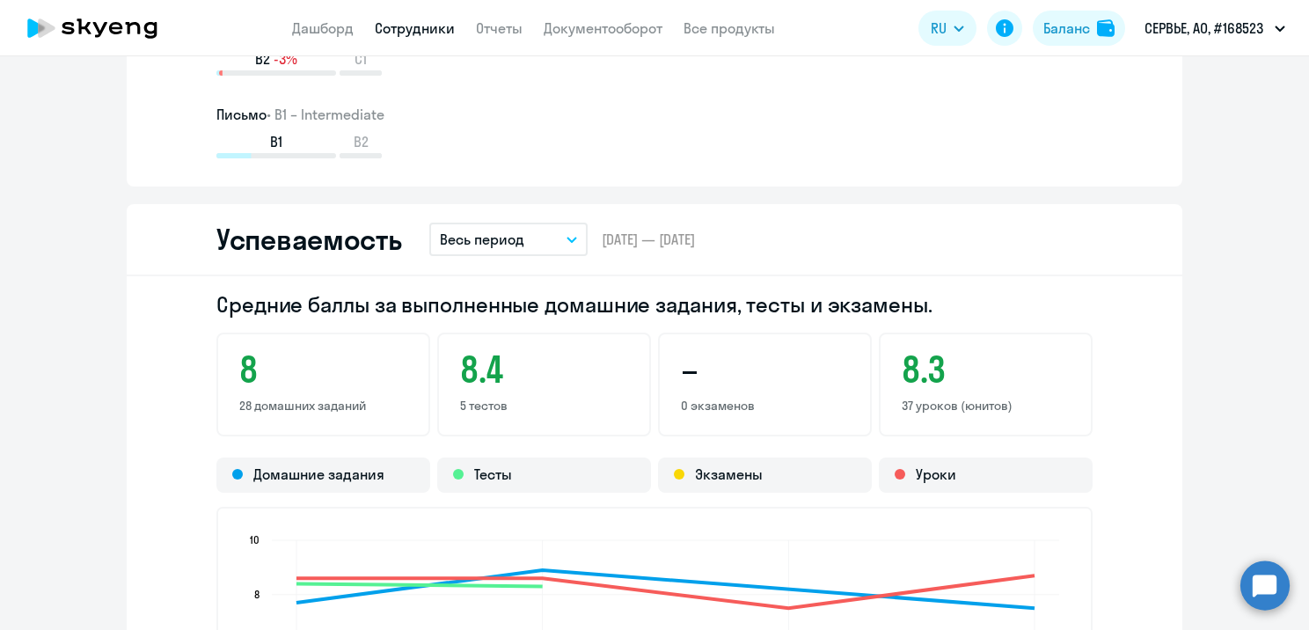
click at [523, 225] on button "Весь период" at bounding box center [508, 239] width 158 height 33
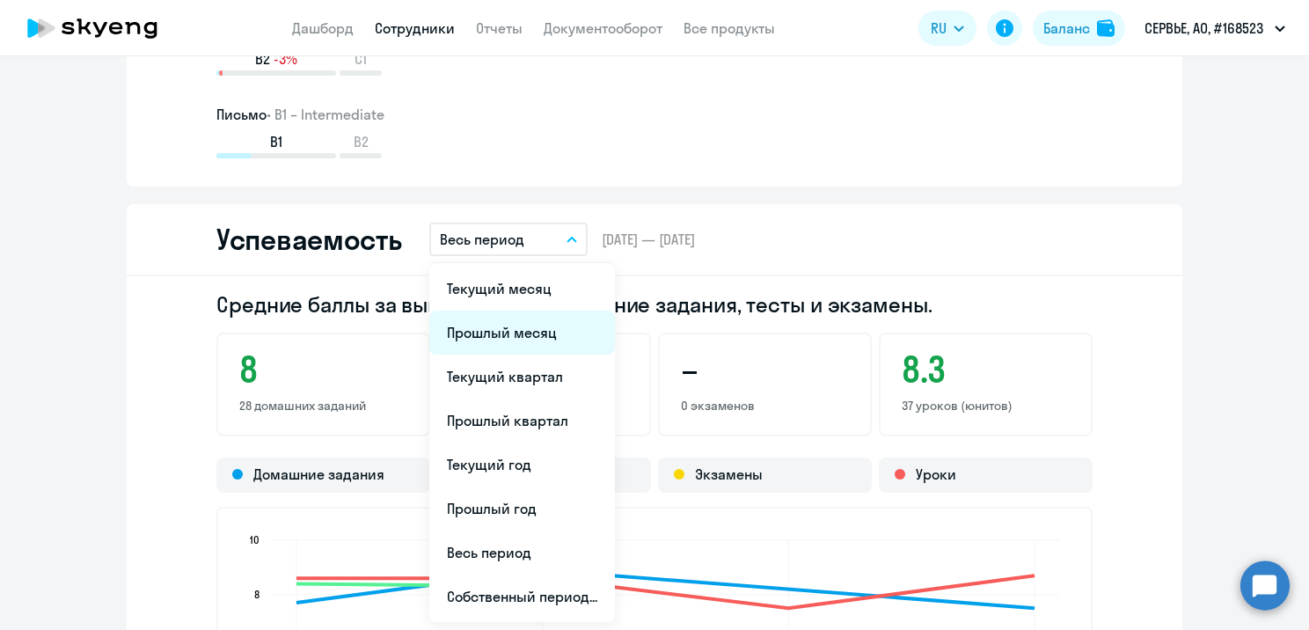
click at [539, 329] on li "Прошлый месяц" at bounding box center [522, 333] width 186 height 44
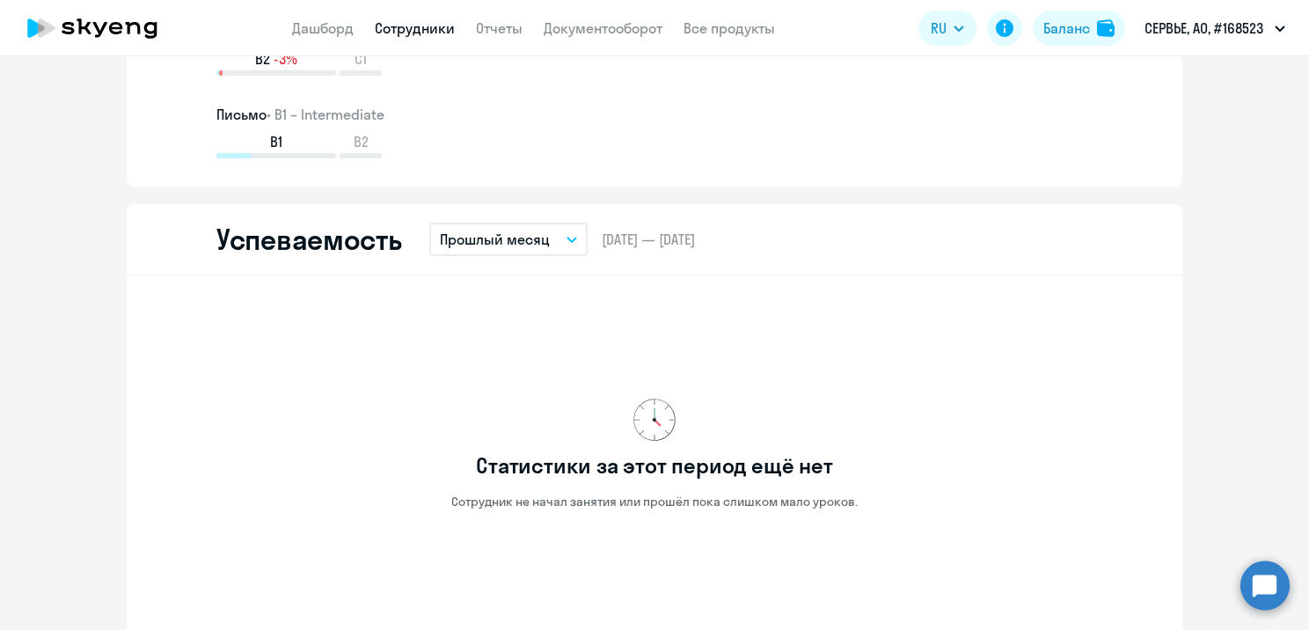
click at [507, 234] on p "Прошлый месяц" at bounding box center [495, 239] width 110 height 21
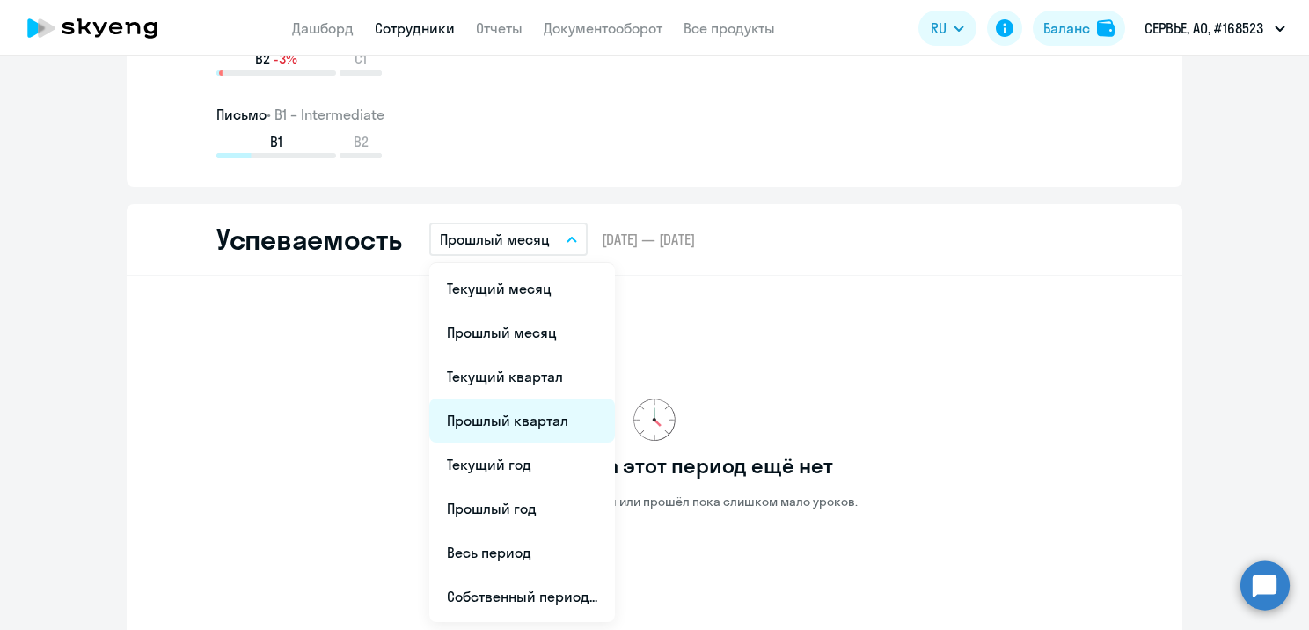
click at [541, 407] on li "Прошлый квартал" at bounding box center [522, 421] width 186 height 44
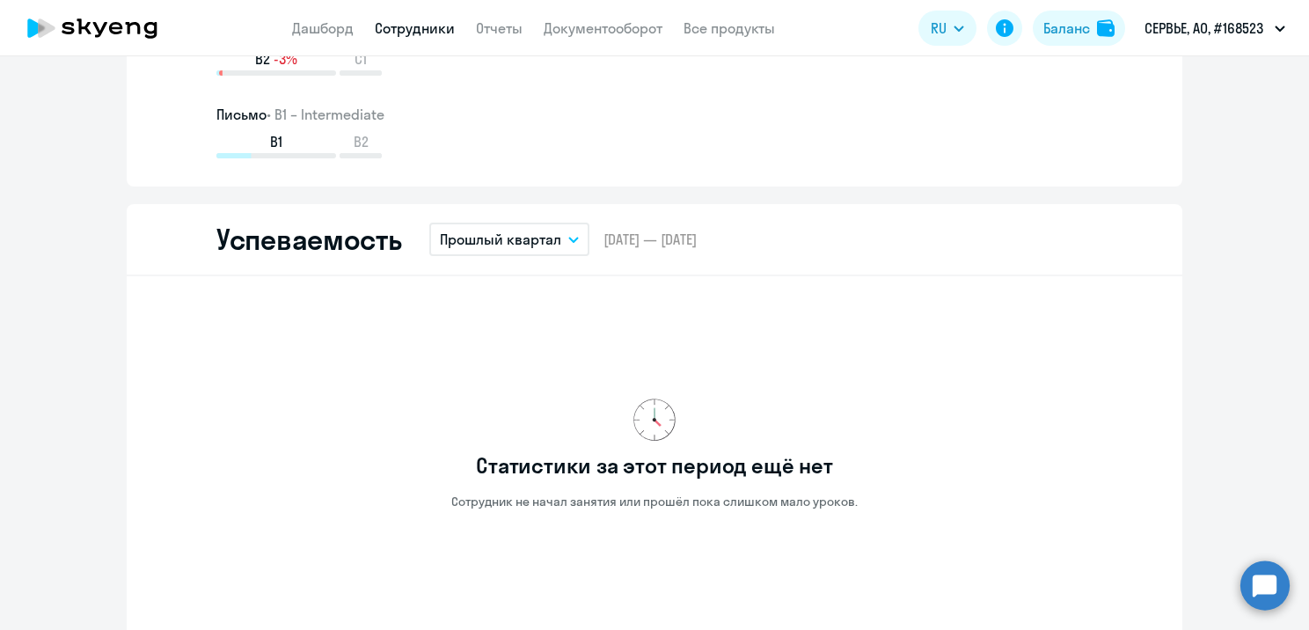
click at [535, 238] on p "Прошлый квартал" at bounding box center [500, 239] width 121 height 21
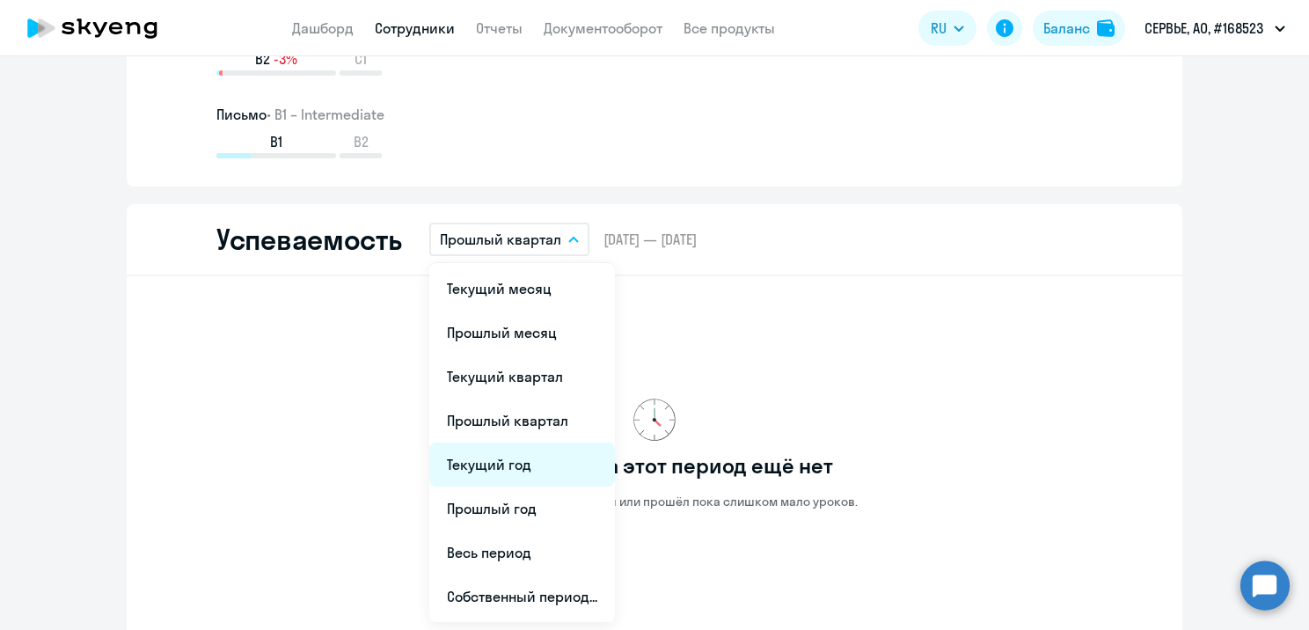
click at [534, 460] on li "Текущий год" at bounding box center [522, 465] width 186 height 44
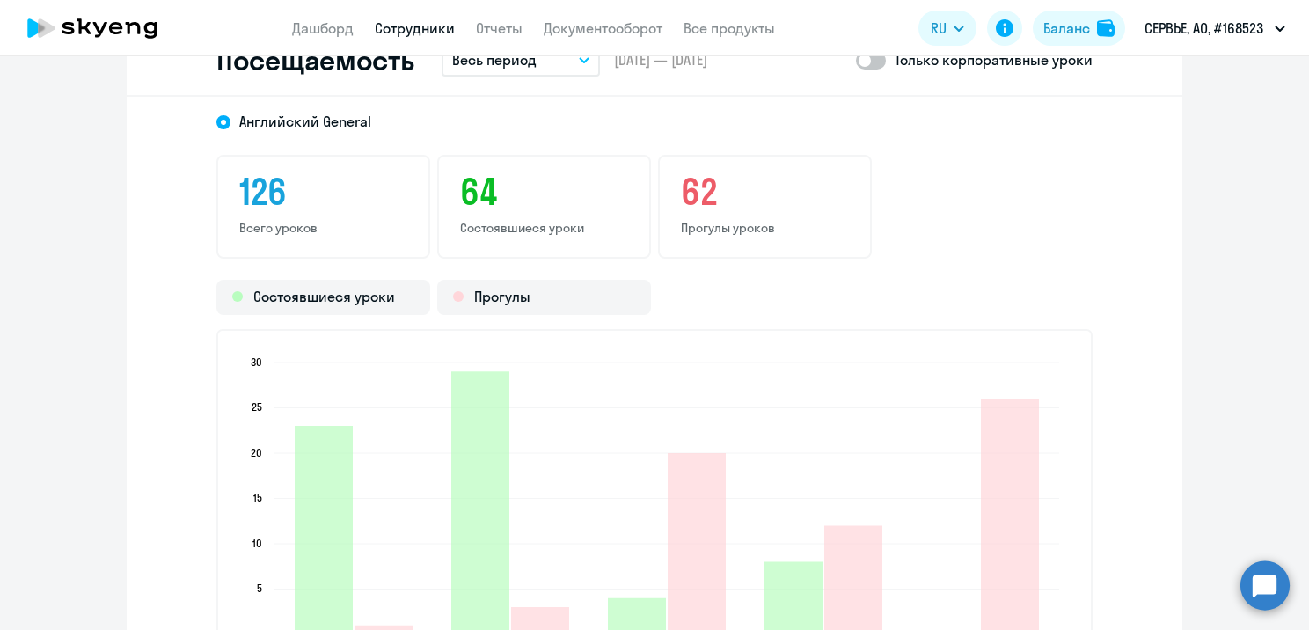
scroll to position [2261, 0]
